Goal: Navigation & Orientation: Find specific page/section

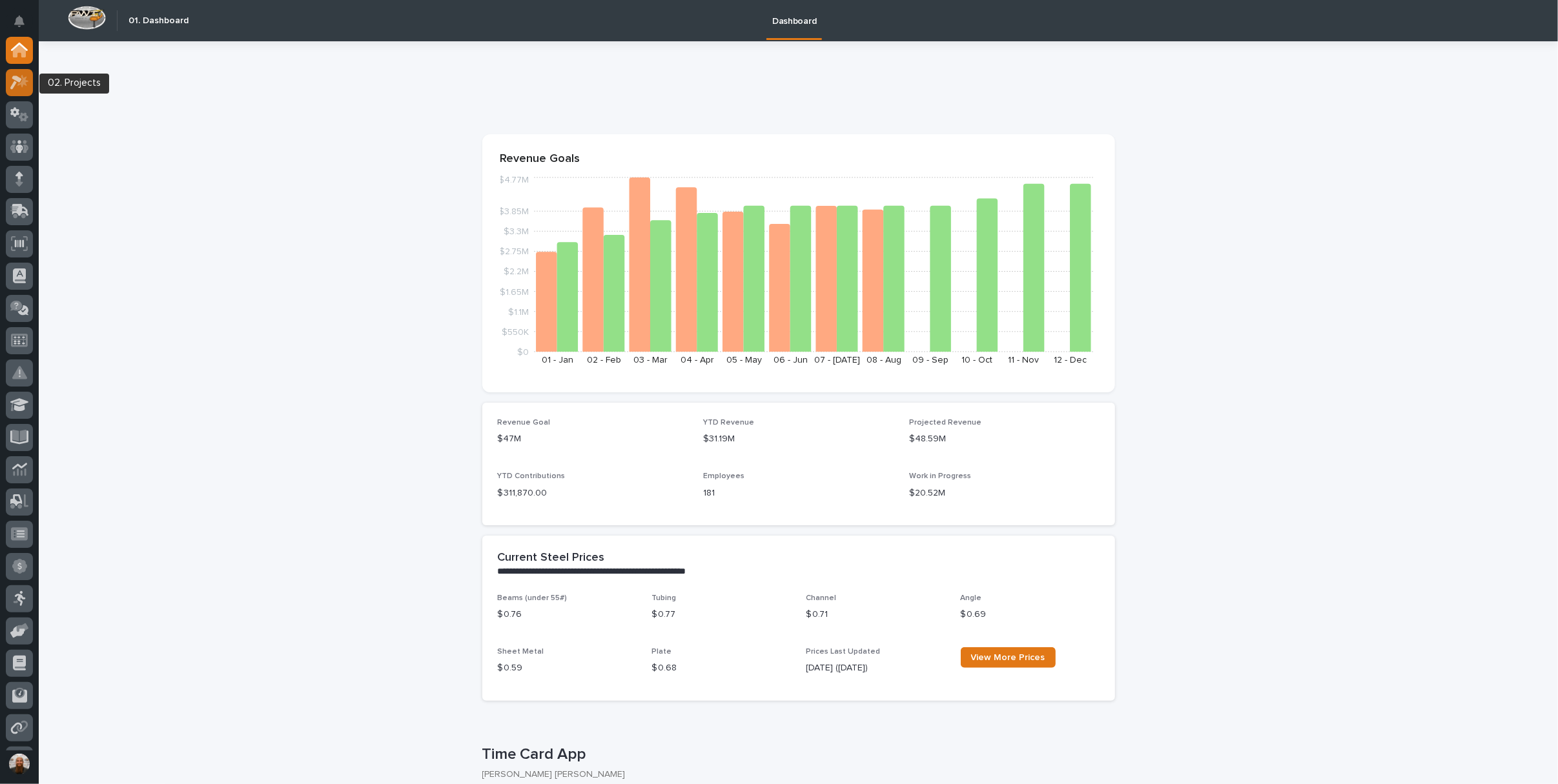
click at [12, 83] on icon at bounding box center [19, 82] width 19 height 15
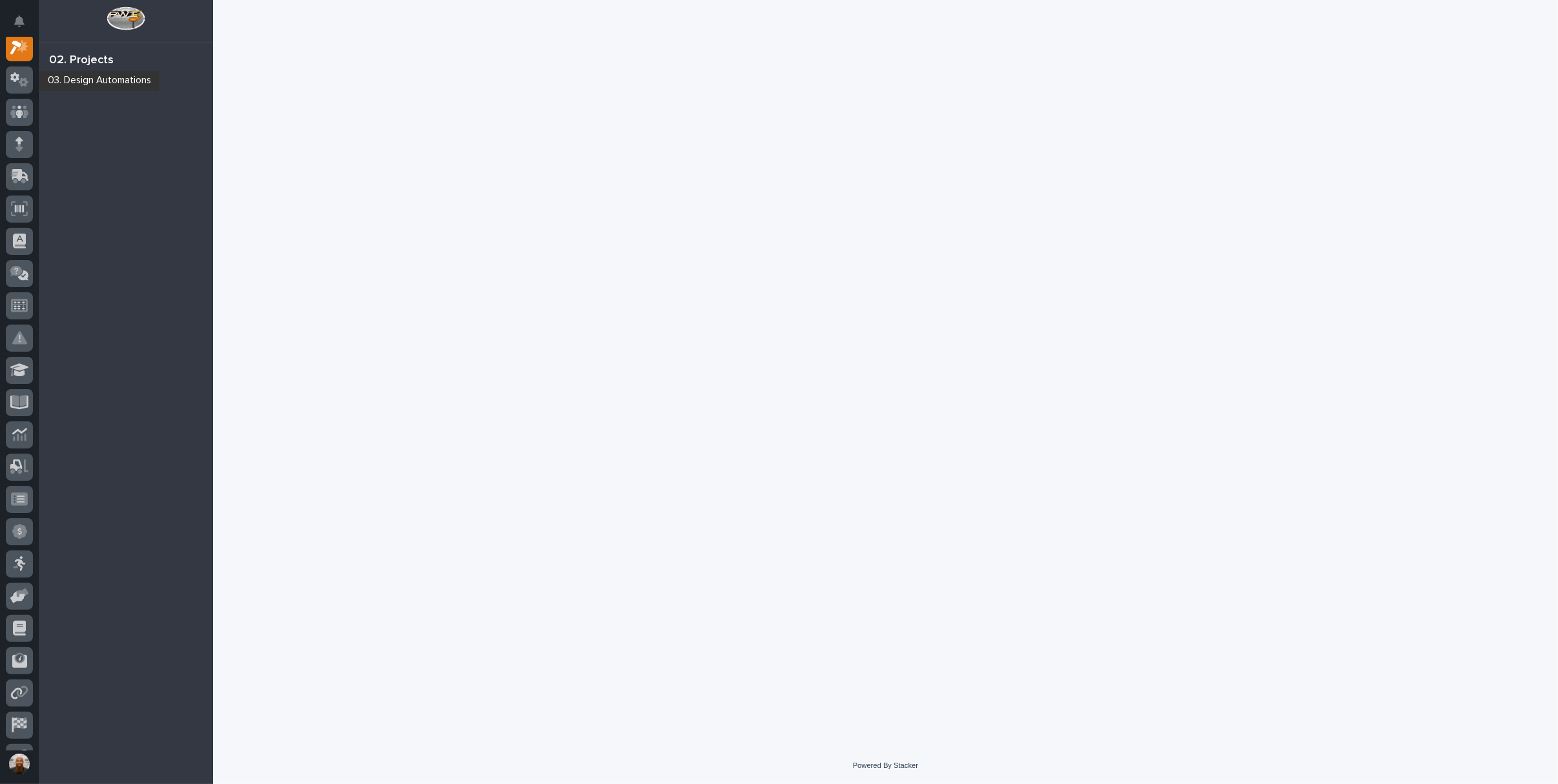
scroll to position [32, 0]
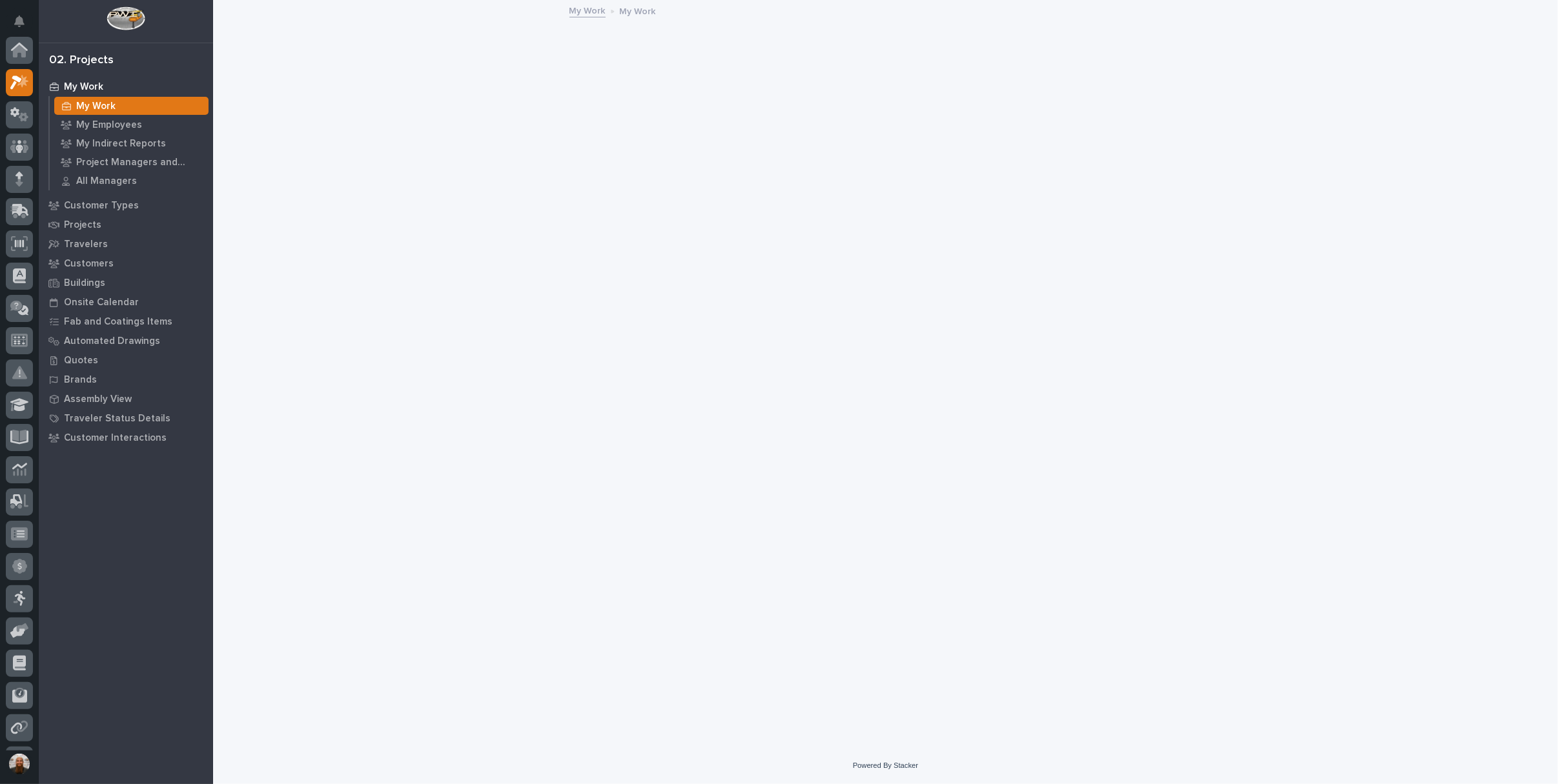
scroll to position [32, 0]
click at [12, 83] on icon at bounding box center [19, 82] width 19 height 15
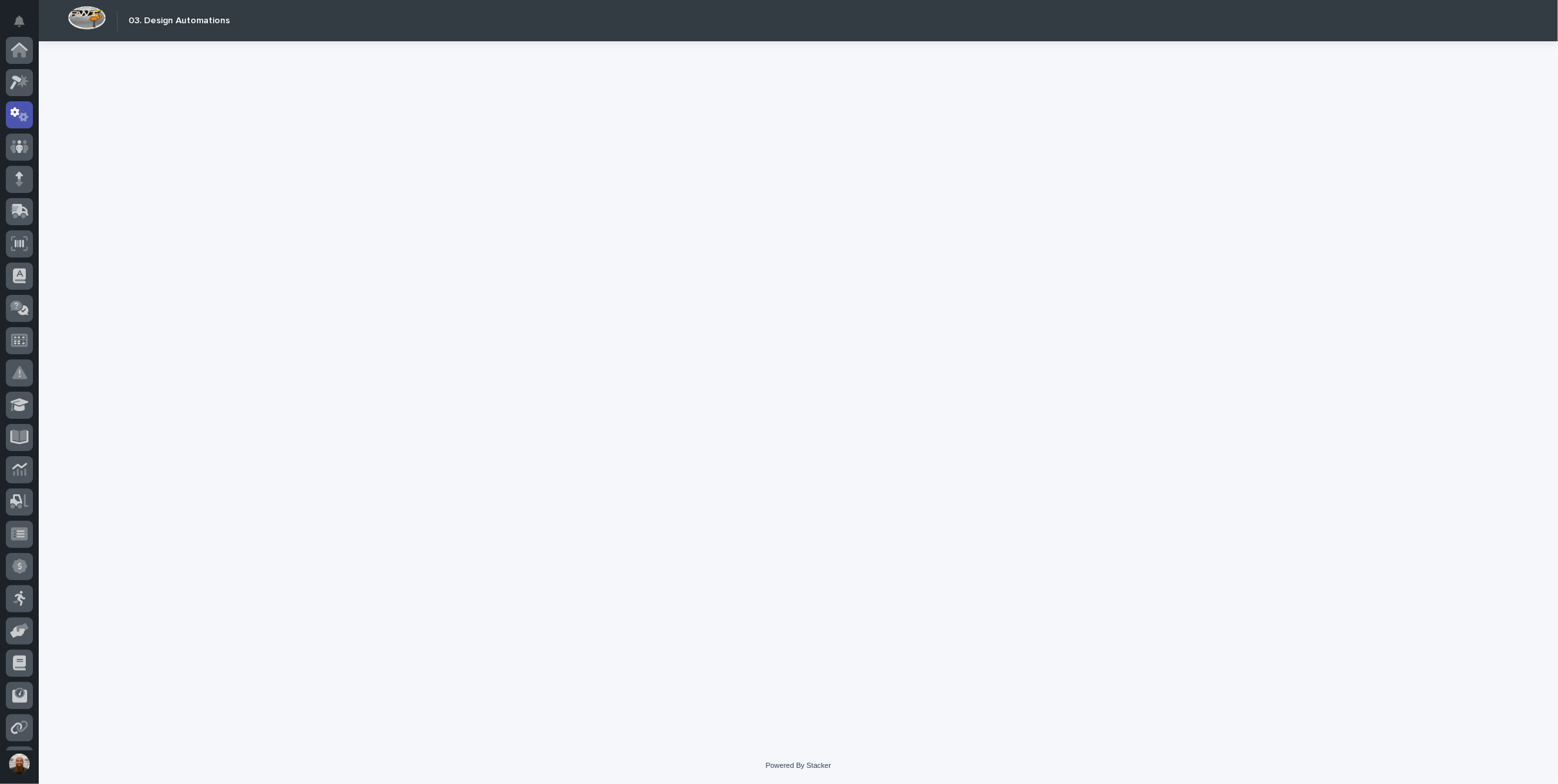
scroll to position [65, 0]
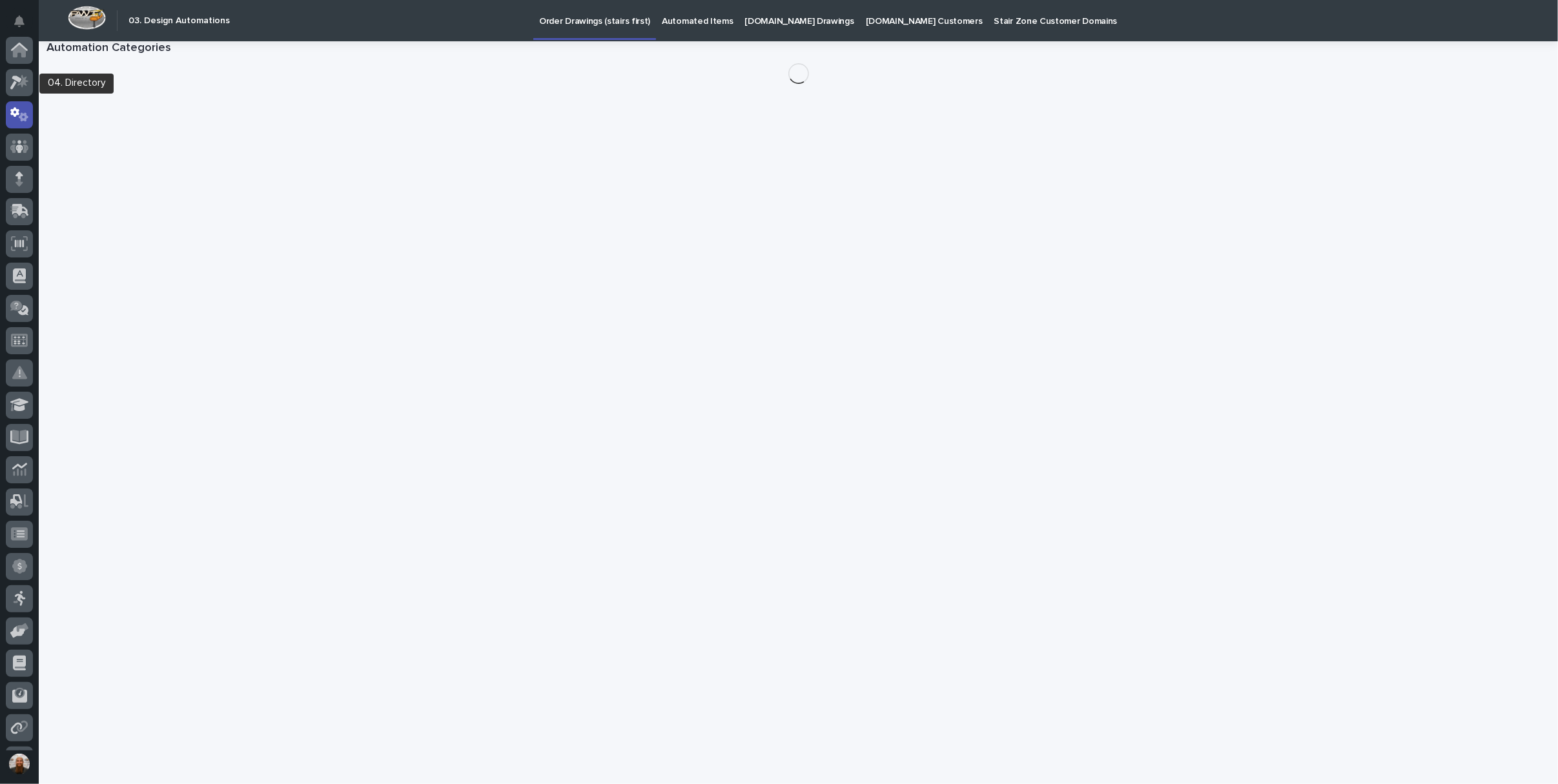
scroll to position [65, 0]
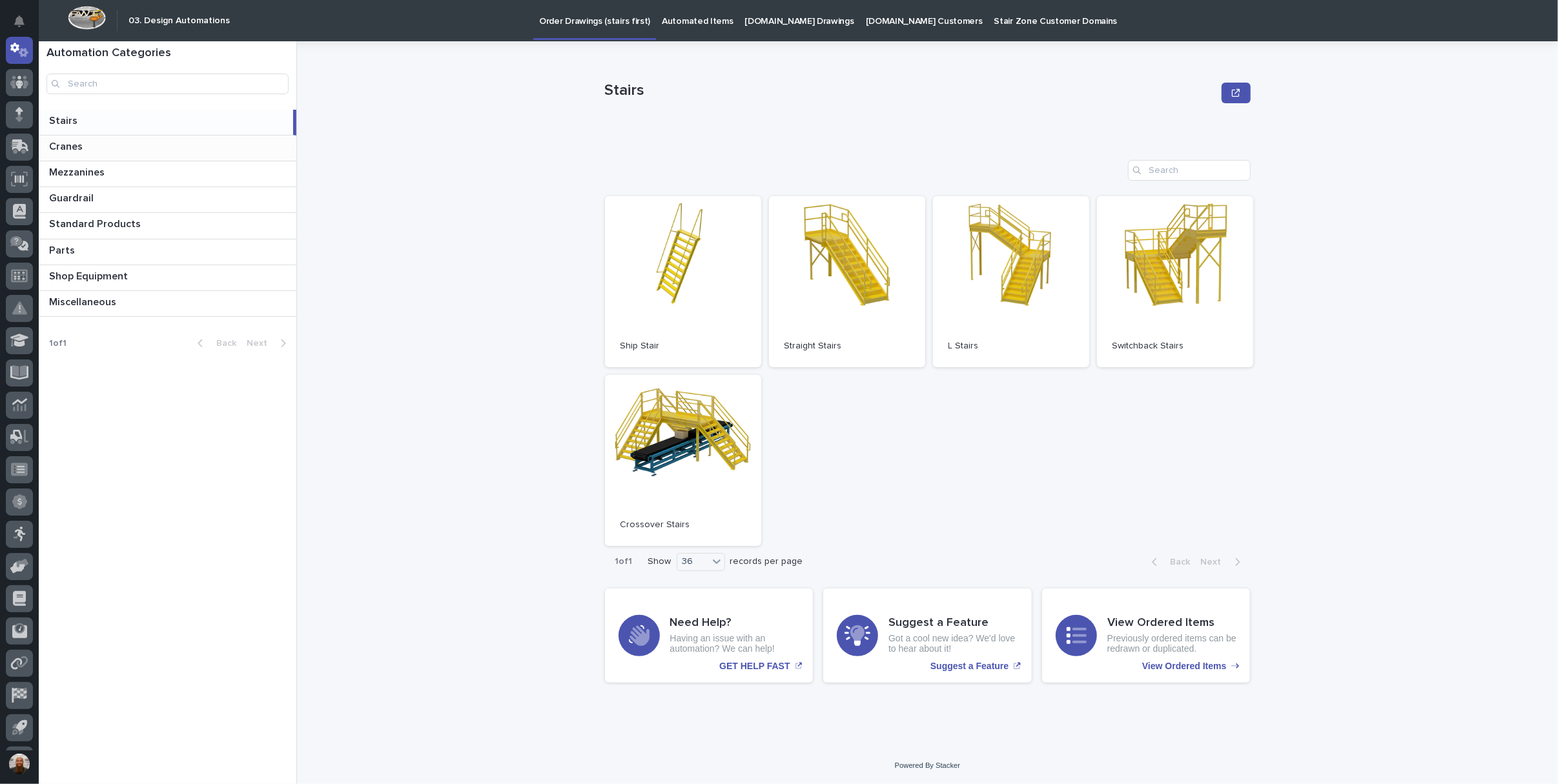
click at [136, 151] on p at bounding box center [170, 147] width 242 height 12
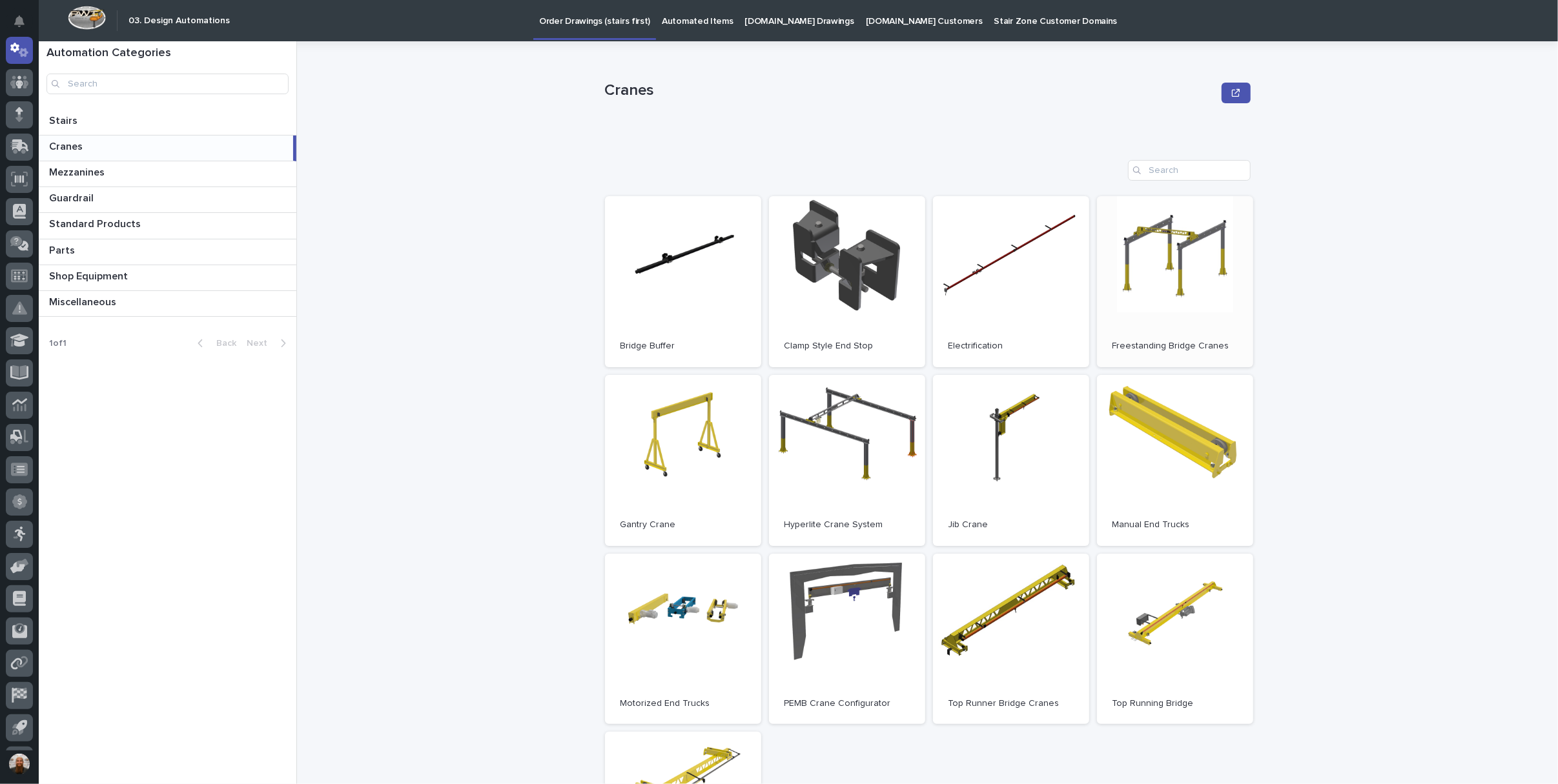
click at [1157, 267] on link "Open" at bounding box center [1175, 281] width 157 height 171
